Goal: Task Accomplishment & Management: Use online tool/utility

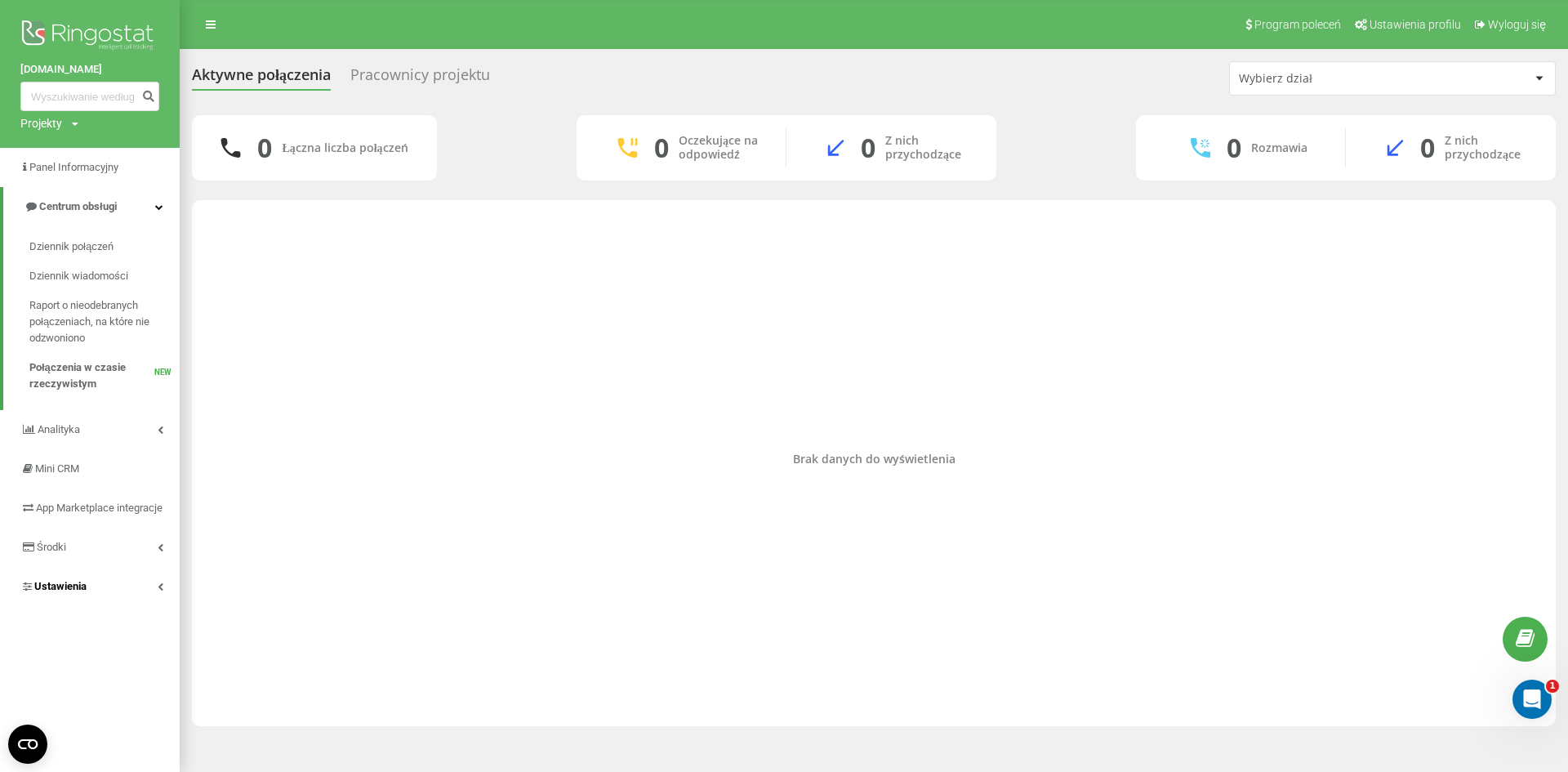
click at [119, 606] on link "Ustawienia" at bounding box center [90, 587] width 180 height 39
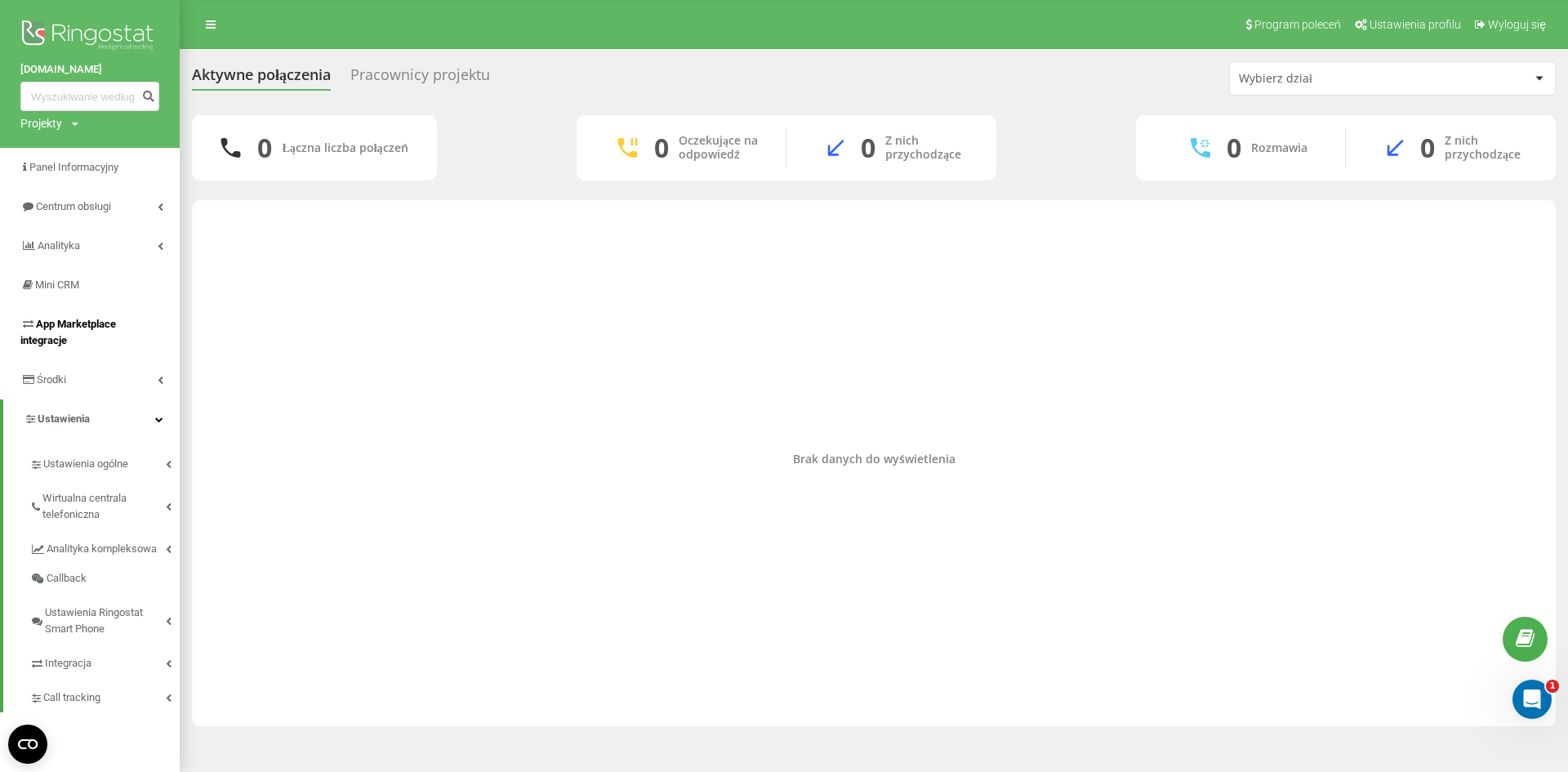
click at [86, 336] on span "App Marketplace integracje" at bounding box center [92, 332] width 143 height 33
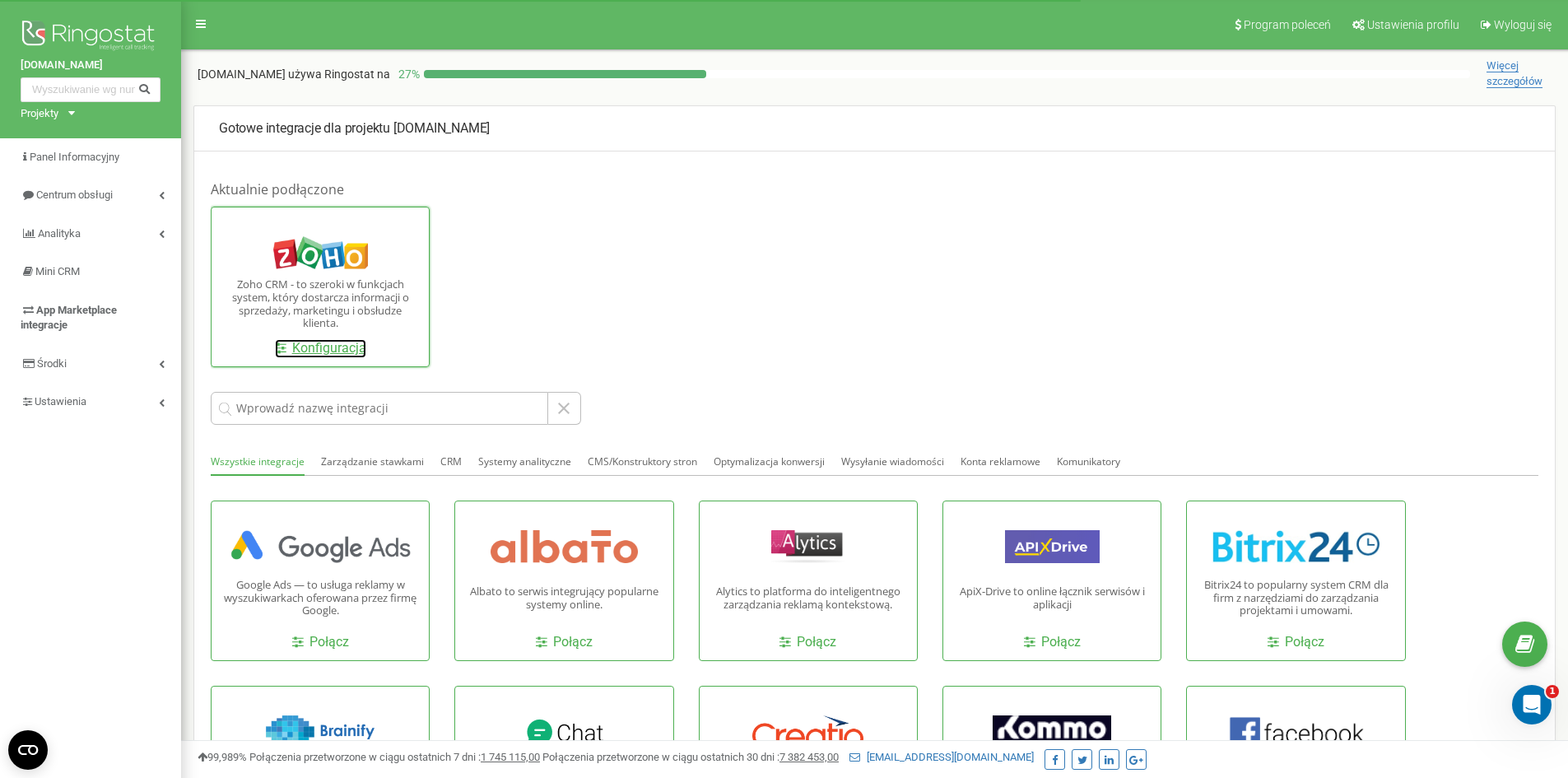
click at [340, 356] on link "Konfiguracja" at bounding box center [320, 349] width 92 height 19
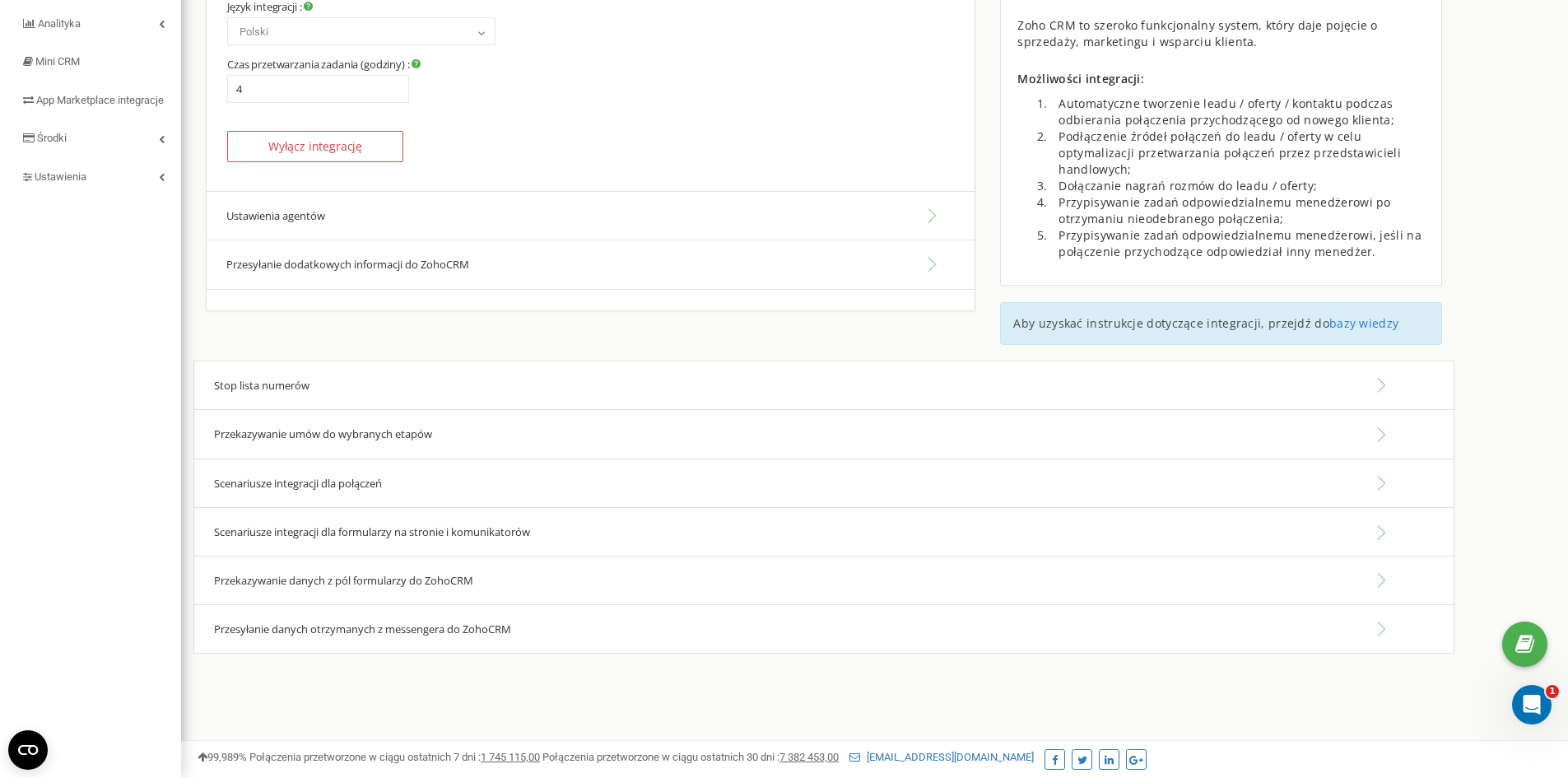
click at [366, 488] on span "Scenariusze integracji dla połączeń" at bounding box center [298, 483] width 168 height 15
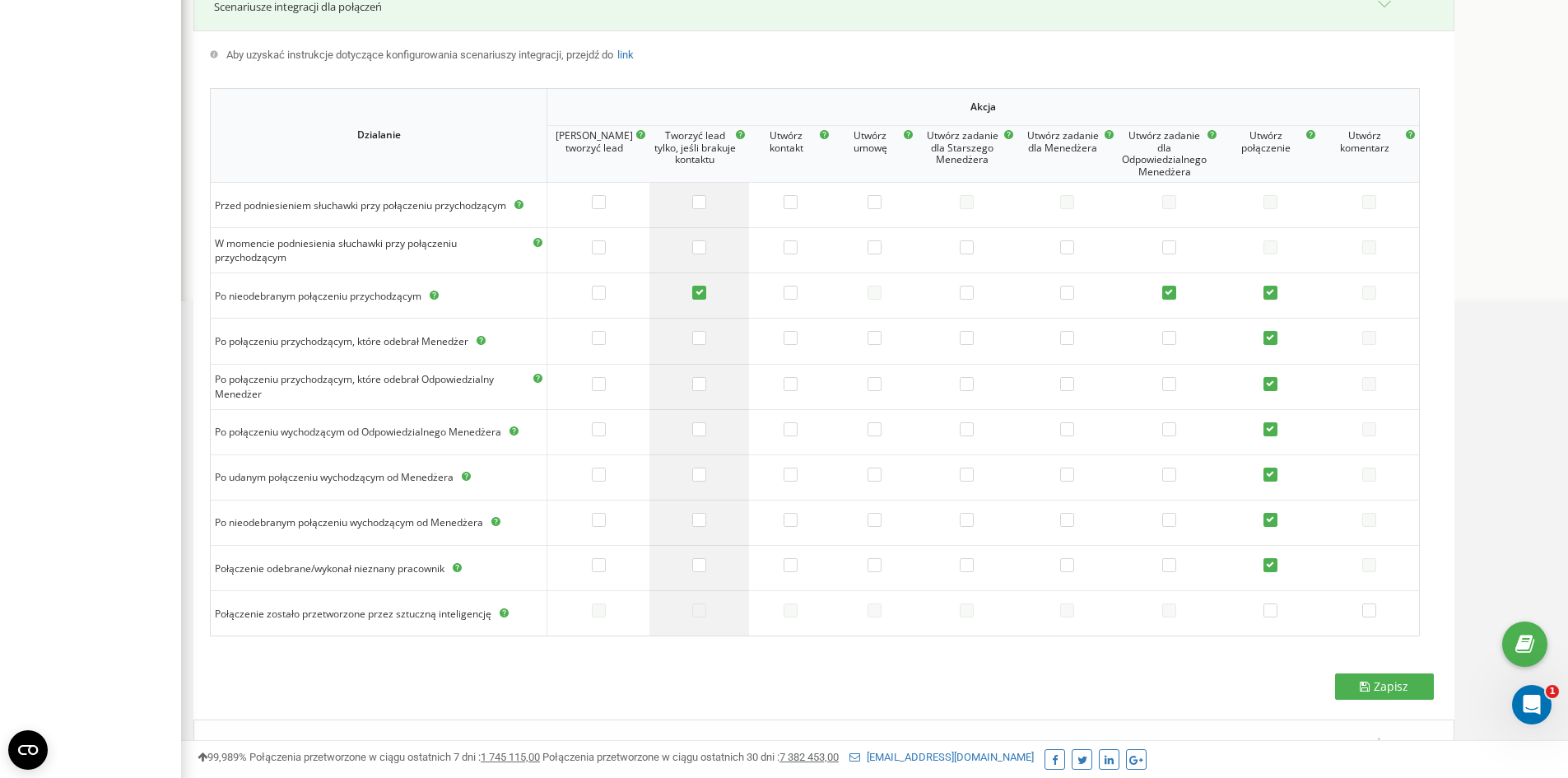
scroll to position [704, 0]
